Goal: Information Seeking & Learning: Learn about a topic

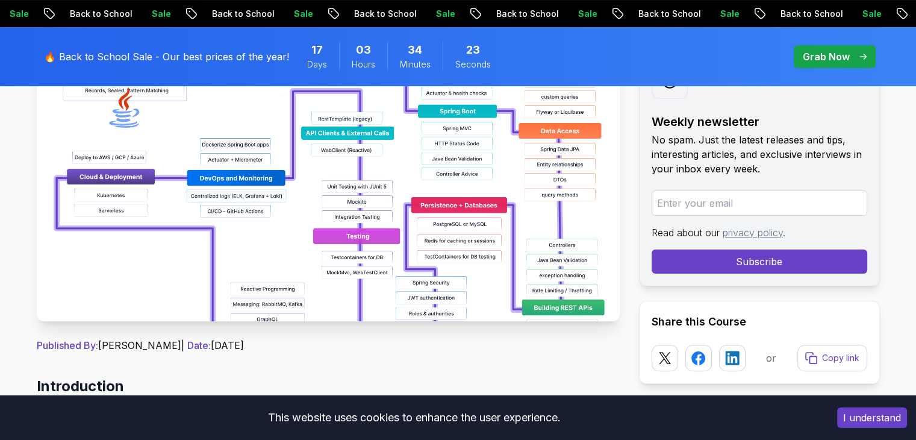
scroll to position [258, 0]
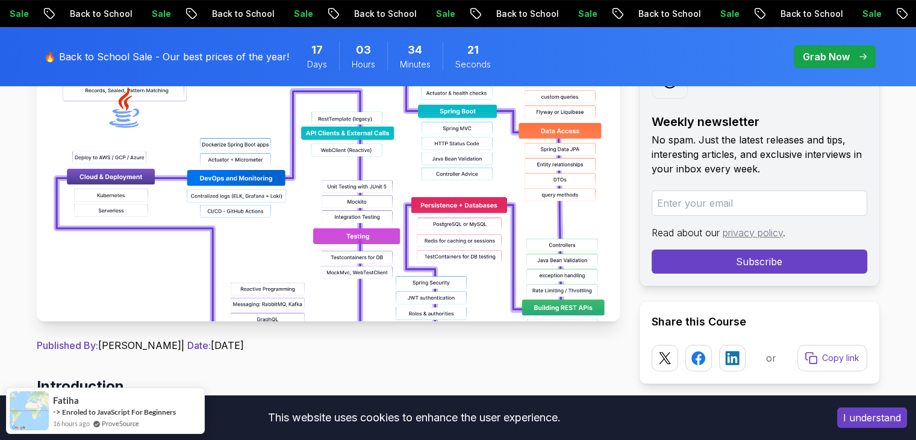
click at [329, 253] on img at bounding box center [328, 185] width 583 height 271
click at [501, 247] on img at bounding box center [328, 185] width 583 height 271
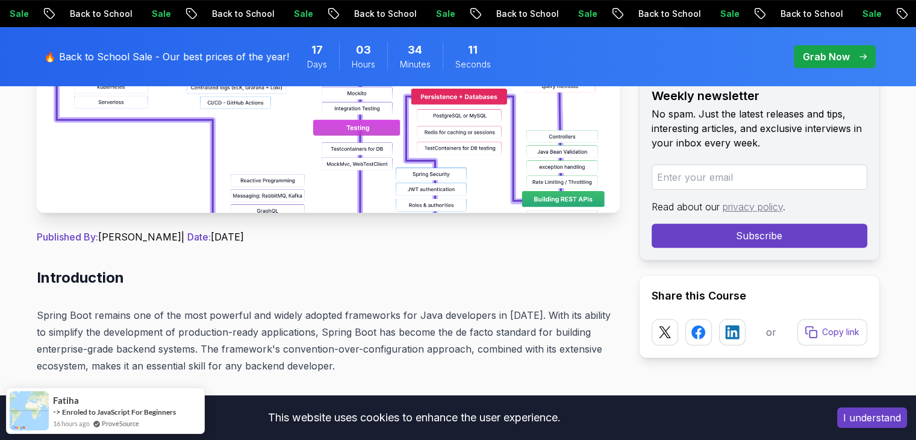
scroll to position [469, 0]
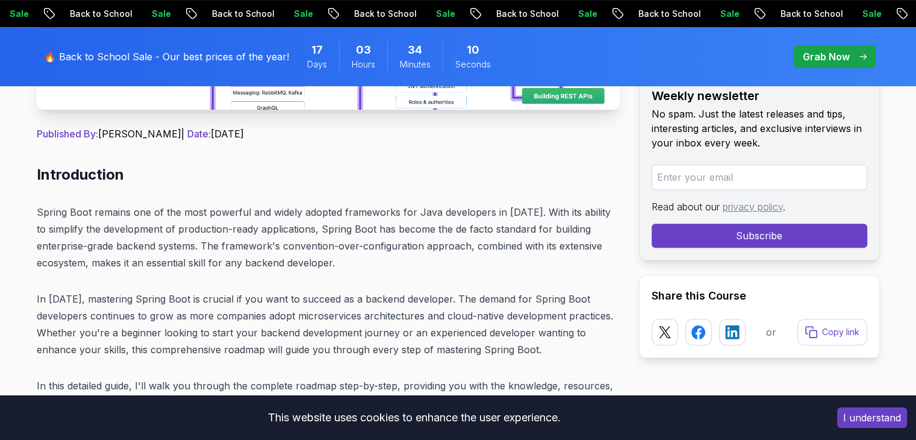
click at [891, 418] on button "I understand" at bounding box center [872, 417] width 70 height 20
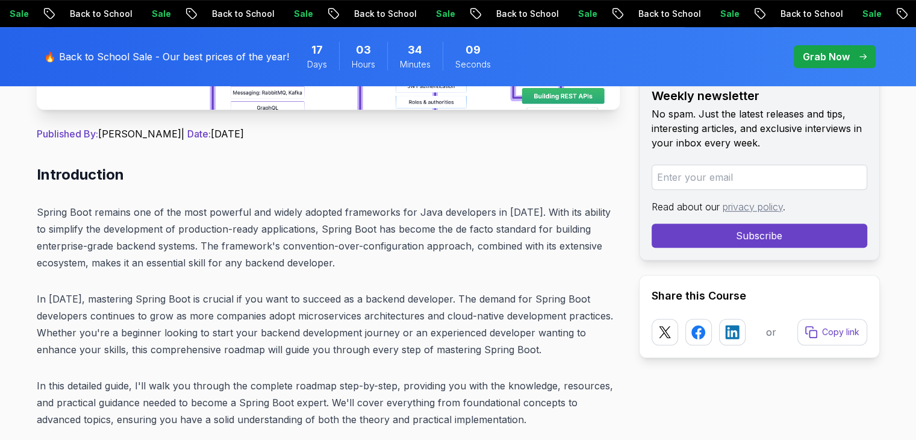
click at [592, 343] on p "In [DATE], mastering Spring Boot is crucial if you want to succeed as a backend…" at bounding box center [328, 323] width 583 height 67
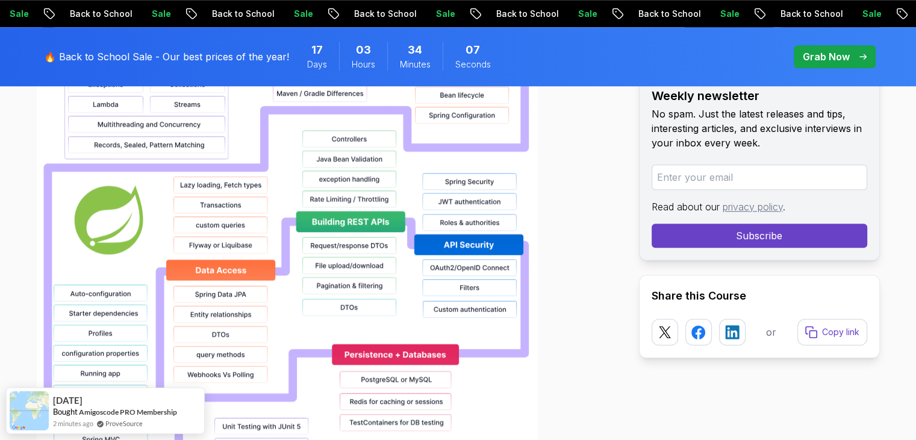
scroll to position [1038, 0]
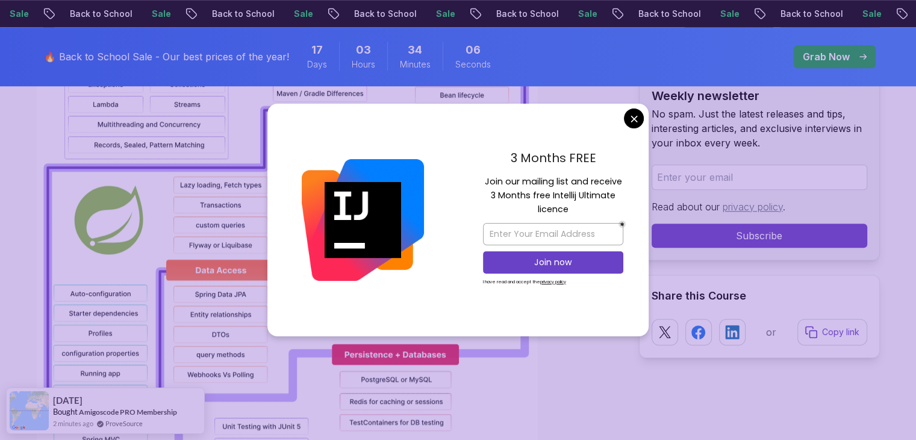
click at [368, 242] on img at bounding box center [363, 220] width 122 height 122
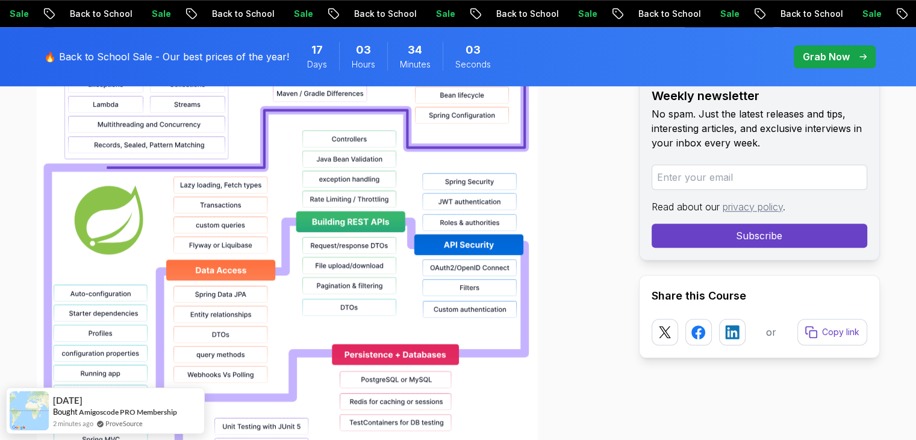
click at [390, 235] on img at bounding box center [287, 333] width 501 height 771
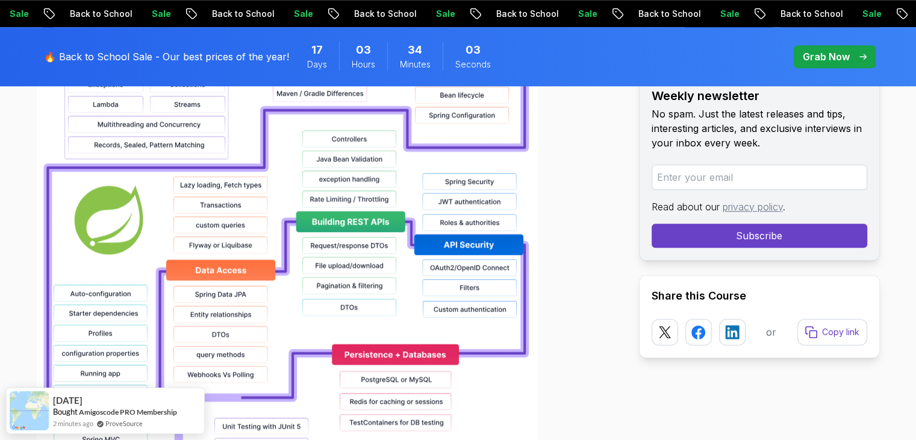
click at [390, 235] on img at bounding box center [287, 333] width 501 height 771
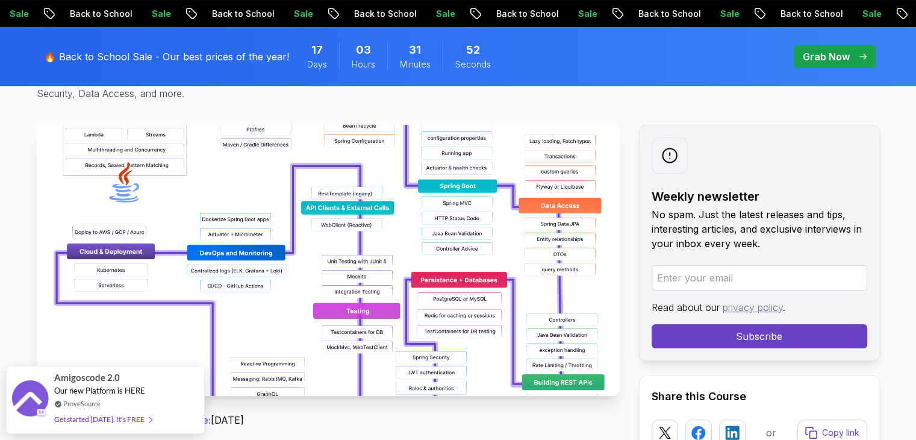
scroll to position [0, 0]
